Goal: Communication & Community: Share content

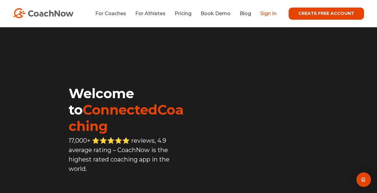
click at [269, 14] on link "Sign In" at bounding box center [268, 14] width 16 height 6
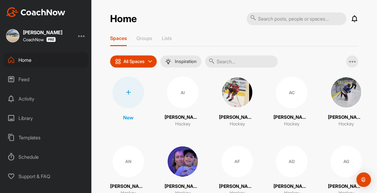
click at [144, 38] on p "Groups" at bounding box center [144, 38] width 16 height 6
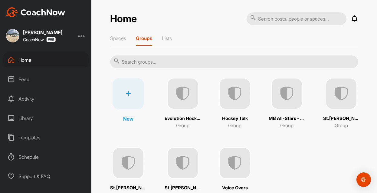
scroll to position [25, 0]
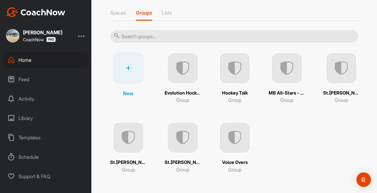
click at [186, 135] on img at bounding box center [182, 136] width 31 height 31
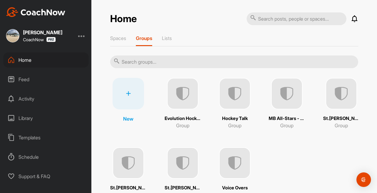
scroll to position [24, 0]
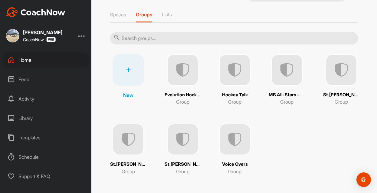
click at [133, 141] on img at bounding box center [127, 138] width 31 height 31
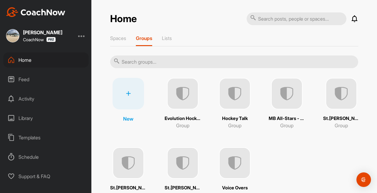
click at [342, 102] on img at bounding box center [340, 93] width 31 height 31
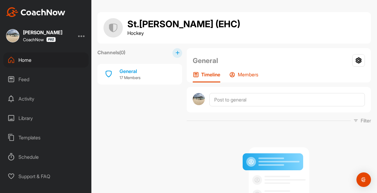
click at [246, 75] on p "Members" at bounding box center [248, 74] width 21 height 6
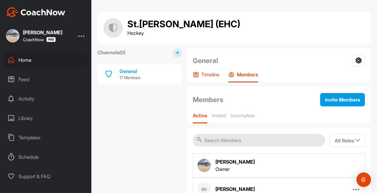
click at [211, 75] on p "Timeline" at bounding box center [210, 74] width 18 height 6
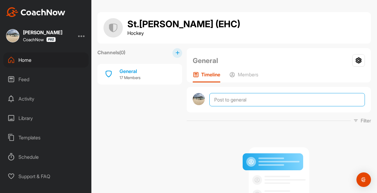
click at [239, 100] on textarea at bounding box center [286, 99] width 155 height 13
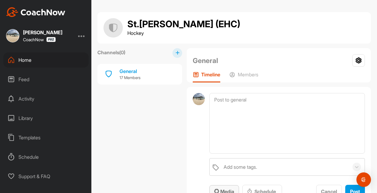
click at [224, 188] on div "Media" at bounding box center [224, 190] width 20 height 7
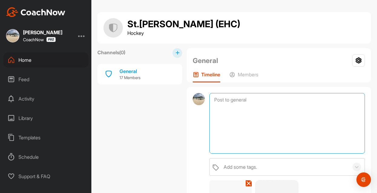
click at [222, 112] on textarea at bounding box center [286, 123] width 155 height 60
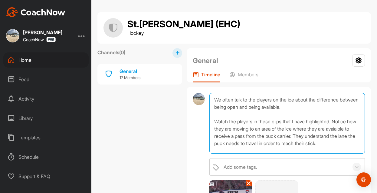
click at [315, 106] on textarea "We often talk to the players on the ice about the difference between being open…" at bounding box center [286, 123] width 155 height 60
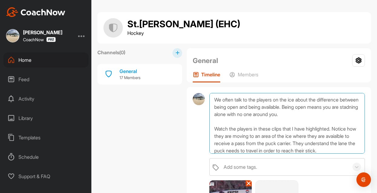
click at [308, 107] on textarea "We often talk to the players on the ice about the difference between being open…" at bounding box center [286, 123] width 155 height 60
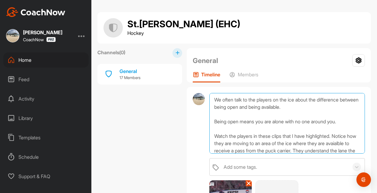
click at [345, 121] on textarea "We often talk to the players on the ice about the difference between being open…" at bounding box center [286, 123] width 155 height 60
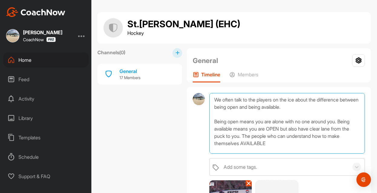
click at [275, 143] on textarea "We often talk to the players on the ice about the difference between being open…" at bounding box center [286, 123] width 155 height 60
drag, startPoint x: 268, startPoint y: 136, endPoint x: 252, endPoint y: 134, distance: 16.1
click at [252, 134] on textarea "We often talk to the players on the ice about the difference between being open…" at bounding box center [286, 123] width 155 height 60
drag, startPoint x: 244, startPoint y: 135, endPoint x: 265, endPoint y: 143, distance: 22.0
click at [265, 143] on textarea "We often talk to the players on the ice about the difference between being open…" at bounding box center [286, 123] width 155 height 60
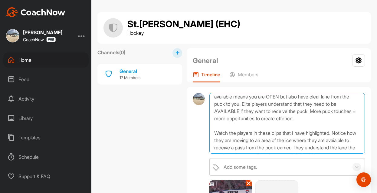
scroll to position [47, 0]
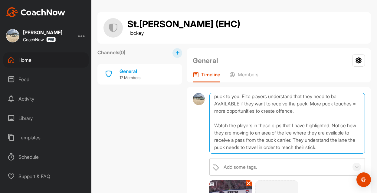
click at [256, 145] on textarea "We often talk to the players on the ice about the difference between being open…" at bounding box center [286, 123] width 155 height 60
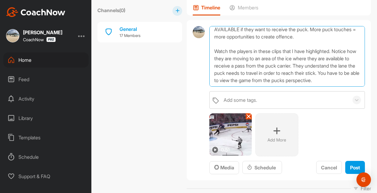
scroll to position [76, 0]
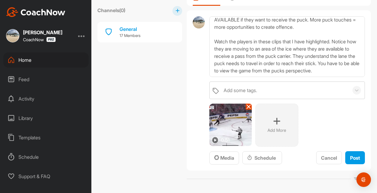
click at [215, 141] on img at bounding box center [215, 139] width 7 height 7
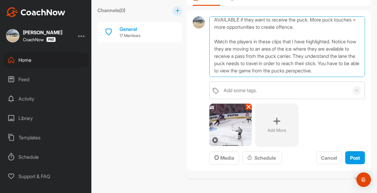
click at [270, 72] on textarea "We often talk to the players on the ice about the difference between being open…" at bounding box center [286, 46] width 155 height 60
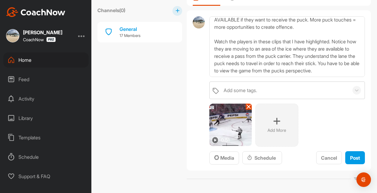
click at [230, 123] on img at bounding box center [230, 124] width 42 height 42
click at [214, 141] on img at bounding box center [215, 139] width 7 height 7
click at [215, 140] on img at bounding box center [214, 138] width 7 height 7
click at [225, 122] on img at bounding box center [230, 124] width 42 height 42
click at [227, 128] on img at bounding box center [230, 124] width 42 height 42
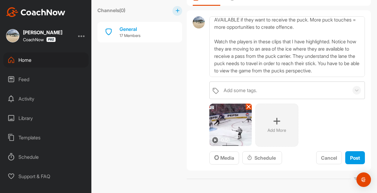
click at [227, 128] on img at bounding box center [230, 124] width 42 height 42
click at [220, 159] on span "Media" at bounding box center [224, 157] width 20 height 6
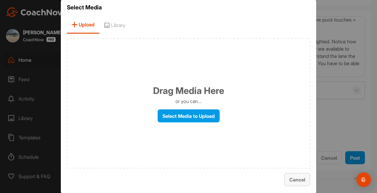
click at [295, 178] on span "Cancel" at bounding box center [297, 179] width 16 height 6
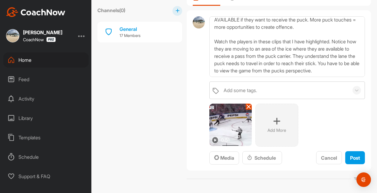
click at [215, 142] on img at bounding box center [215, 139] width 7 height 7
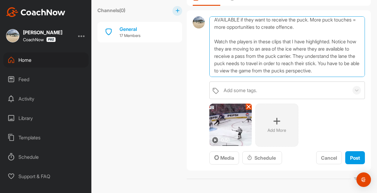
click at [252, 70] on textarea "We often talk to the players on the ice about the difference between being open…" at bounding box center [286, 46] width 155 height 60
type textarea "We often talk to the players on the ice about the difference between being open…"
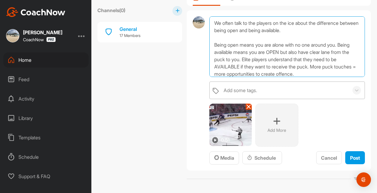
scroll to position [54, 0]
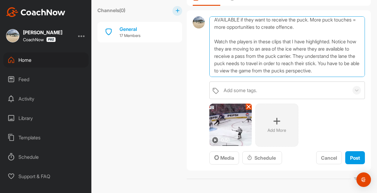
drag, startPoint x: 214, startPoint y: 20, endPoint x: 308, endPoint y: 77, distance: 109.5
click at [308, 77] on div "We often talk to the players on the ice about the difference between being open…" at bounding box center [286, 90] width 155 height 148
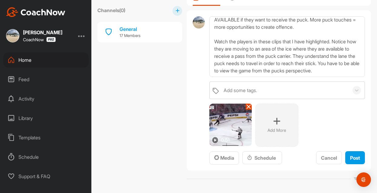
click at [196, 79] on div at bounding box center [199, 90] width 12 height 148
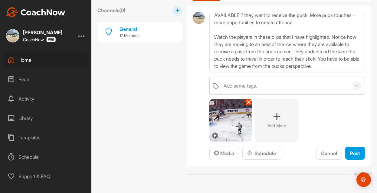
scroll to position [82, 0]
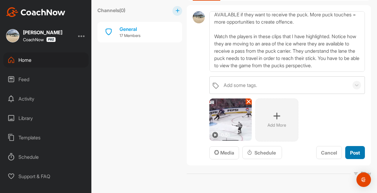
click at [355, 151] on span "Post" at bounding box center [355, 152] width 10 height 6
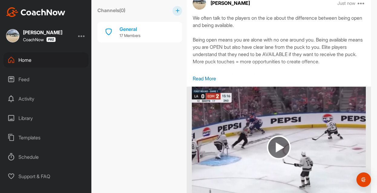
scroll to position [159, 0]
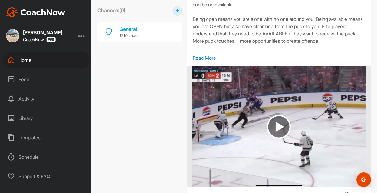
click at [280, 124] on img at bounding box center [279, 127] width 24 height 24
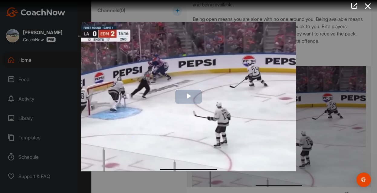
click at [188, 96] on span "Video Player" at bounding box center [188, 96] width 0 height 0
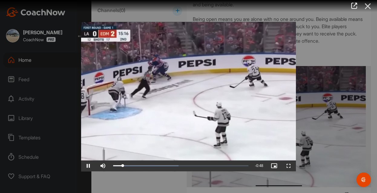
click at [367, 8] on icon at bounding box center [368, 6] width 14 height 11
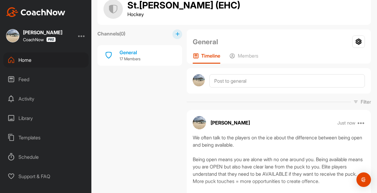
scroll to position [0, 0]
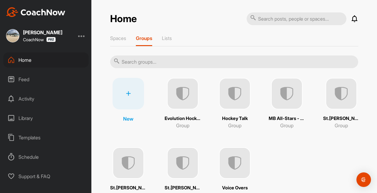
scroll to position [25, 0]
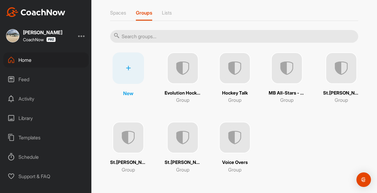
click at [130, 141] on img at bounding box center [127, 136] width 31 height 31
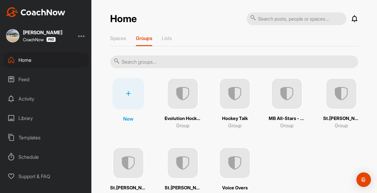
scroll to position [25, 0]
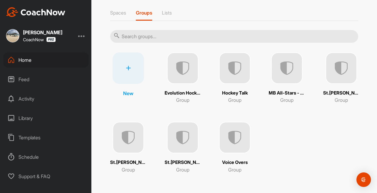
click at [185, 141] on img at bounding box center [182, 136] width 31 height 31
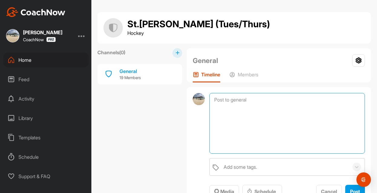
click at [235, 101] on textarea at bounding box center [286, 123] width 155 height 60
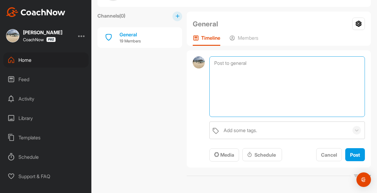
paste textarea "We often talk to the players on the ice about the difference between being open…"
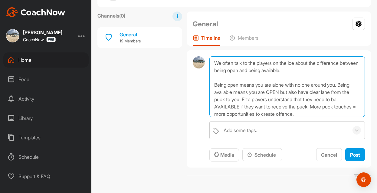
scroll to position [54, 0]
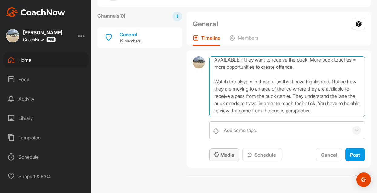
type textarea "We often talk to the players on the ice about the difference between being open…"
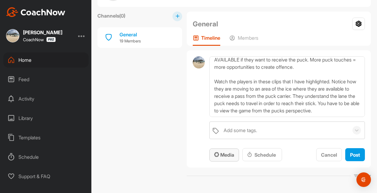
click at [224, 155] on span "Media" at bounding box center [224, 154] width 20 height 6
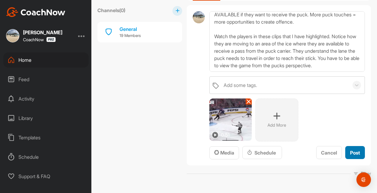
click at [357, 153] on span "Post" at bounding box center [355, 152] width 10 height 6
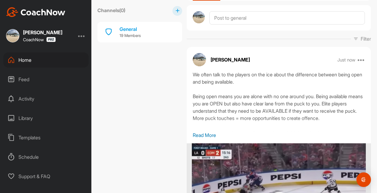
scroll to position [0, 0]
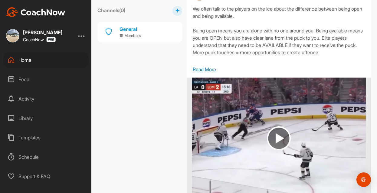
scroll to position [206, 0]
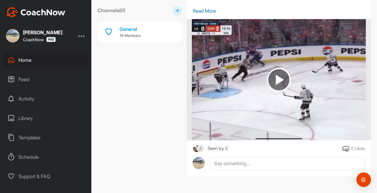
click at [214, 148] on div "Seen by 2" at bounding box center [217, 148] width 20 height 8
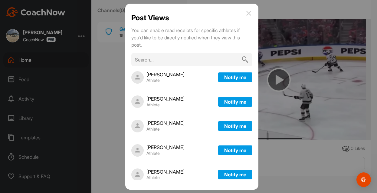
scroll to position [343, 0]
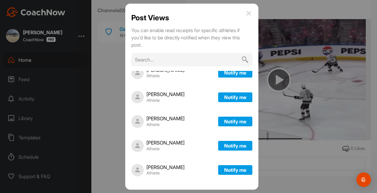
click at [112, 110] on div at bounding box center [188, 96] width 377 height 193
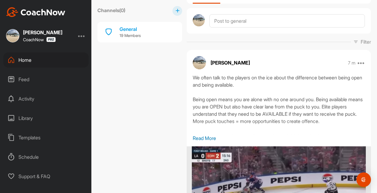
scroll to position [0, 0]
